Goal: Complete application form

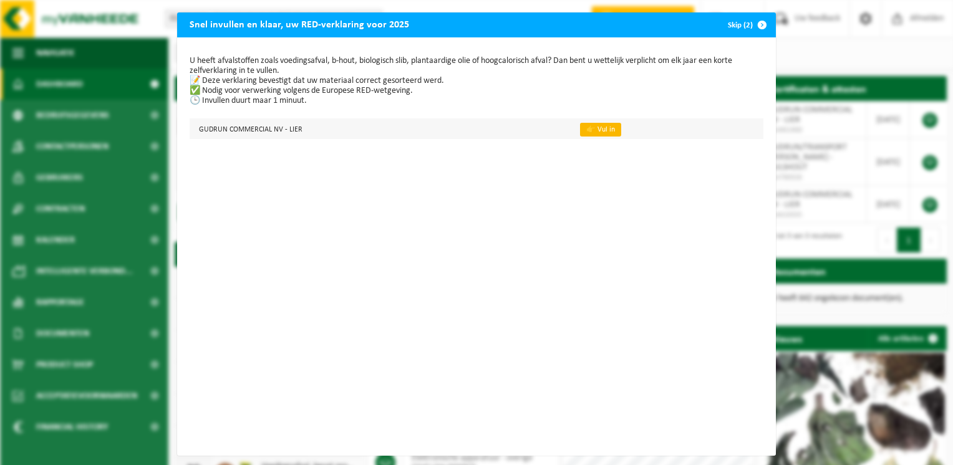
click at [589, 123] on link "👉 Vul in" at bounding box center [600, 130] width 41 height 14
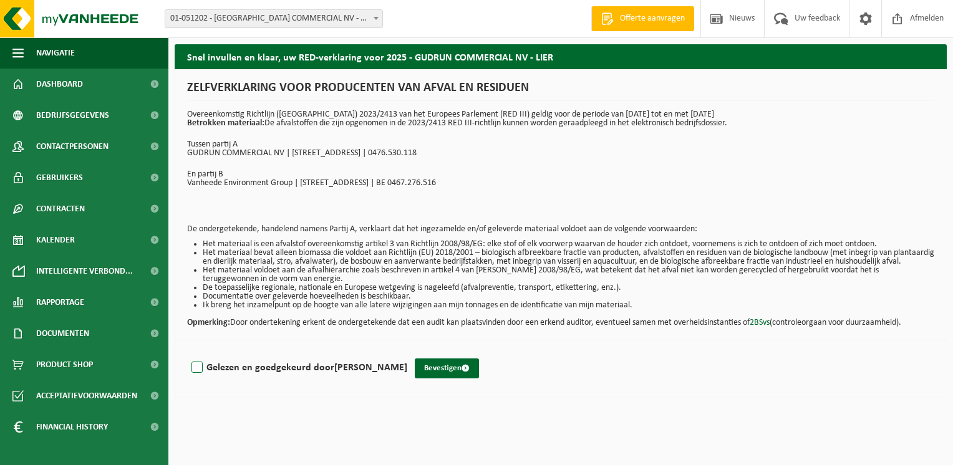
click at [192, 377] on label "Gelezen en goedgekeurd door [PERSON_NAME]" at bounding box center [298, 368] width 218 height 19
click at [407, 352] on input "Gelezen en goedgekeurd door [PERSON_NAME]" at bounding box center [407, 352] width 1 height 1
click at [200, 377] on label "Gelezen en goedgekeurd door [PERSON_NAME]" at bounding box center [298, 368] width 218 height 19
click at [407, 352] on input "Gelezen en goedgekeurd door [PERSON_NAME]" at bounding box center [407, 352] width 1 height 1
checkbox input "false"
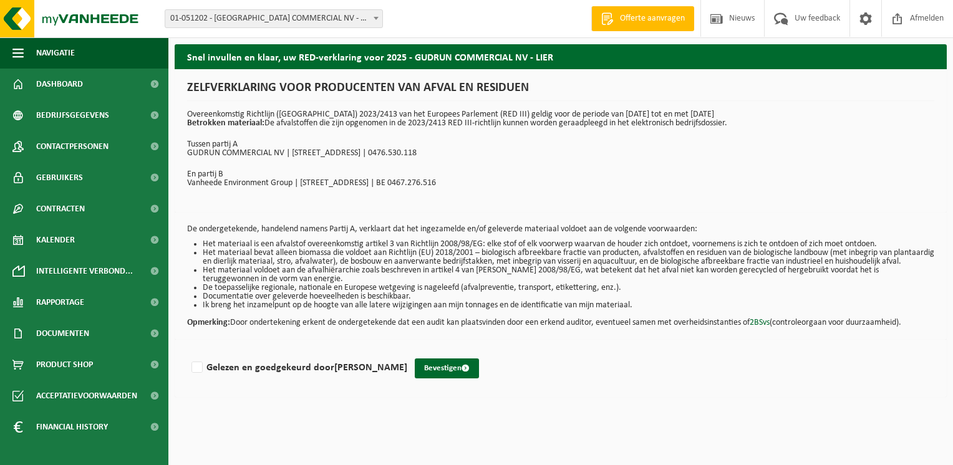
drag, startPoint x: 644, startPoint y: 316, endPoint x: 180, endPoint y: 229, distance: 471.5
click at [180, 229] on div "De ondergetekende, handelend namens Partij A, verklaart dat het ingezamelde en/…" at bounding box center [561, 276] width 772 height 127
click at [921, 327] on p "Opmerking: Door ondertekening erkent de ondergetekende dat een audit kan plaats…" at bounding box center [560, 318] width 747 height 17
drag, startPoint x: 921, startPoint y: 333, endPoint x: 190, endPoint y: 81, distance: 773.8
click at [190, 81] on div "Snel invullen en klaar, uw RED-verklaring voor 2025 - GUDRUN COMMERCIAL NV - LI…" at bounding box center [560, 223] width 785 height 359
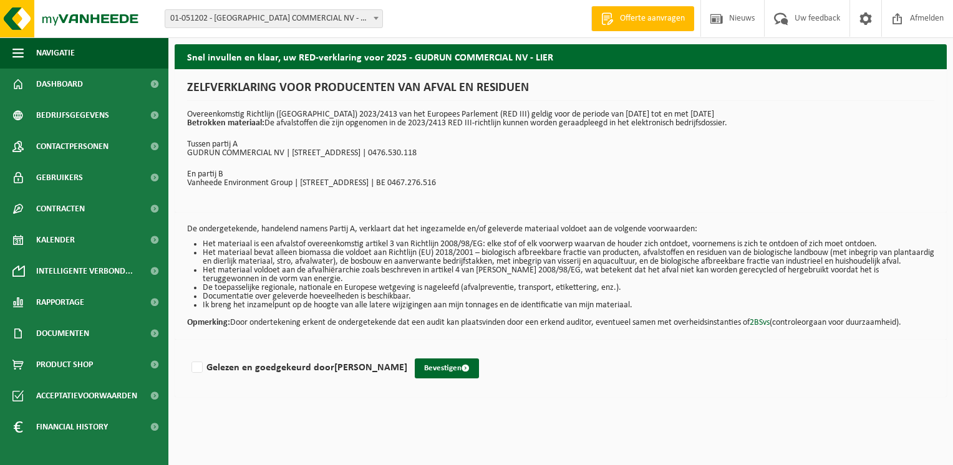
copy div "LOREMIPSUMDOLO SITA CONSECTETUR ADI ELITS DO EIUSMODT Incididuntutla Etdolorem …"
